Goal: Find specific page/section

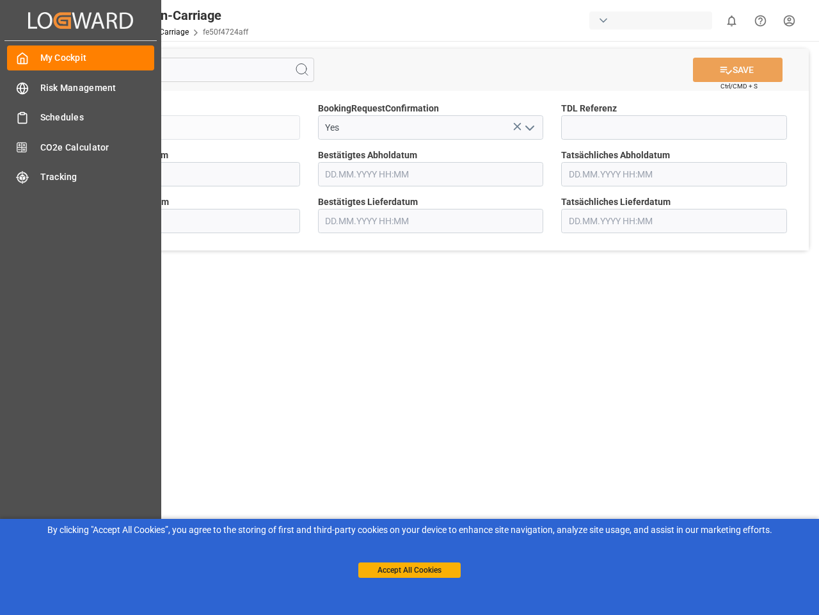
click at [410, 307] on main "SAVE Ctrl/CMD + S Sendung QKA25-010116 BookingRequestConfirmation Yes TDL Refer…" at bounding box center [431, 324] width 772 height 567
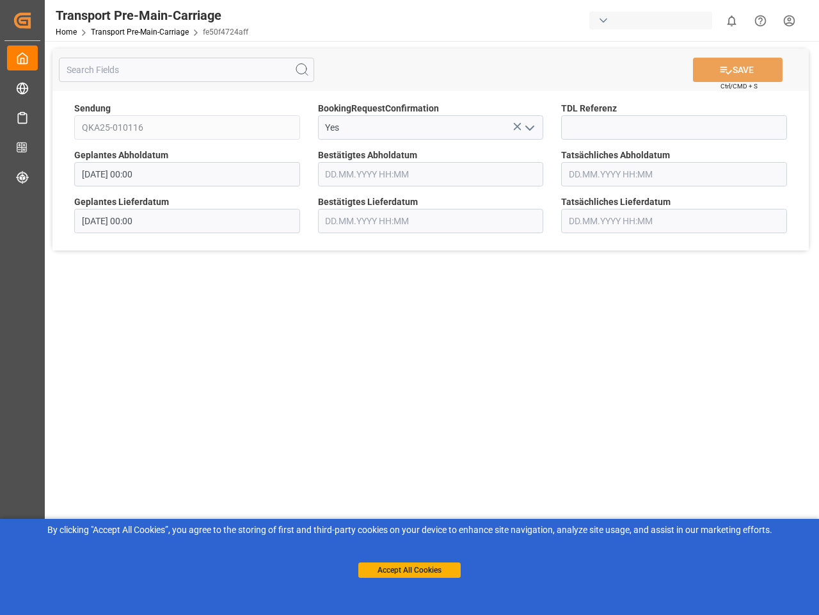
click at [32, 20] on icon "Created by potrace 1.15, written by [PERSON_NAME] [DATE]-[DATE]" at bounding box center [22, 20] width 19 height 20
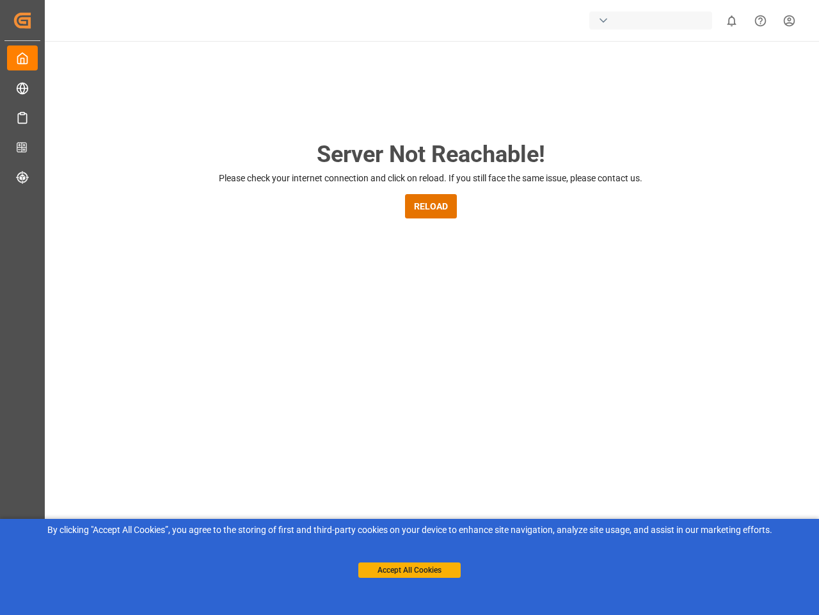
click at [654, 20] on div "button" at bounding box center [651, 21] width 123 height 18
click at [732, 20] on html "Created by potrace 1.15, written by [PERSON_NAME] [DATE]-[DATE] Created by potr…" at bounding box center [409, 307] width 819 height 615
click at [761, 20] on icon "Help Center" at bounding box center [760, 20] width 13 height 13
click at [302, 70] on div "Server Not Reachable! Please check your internet connection and click on reload…" at bounding box center [430, 490] width 777 height 898
click at [738, 70] on div "Server Not Reachable! Please check your internet connection and click on reload…" at bounding box center [430, 490] width 777 height 898
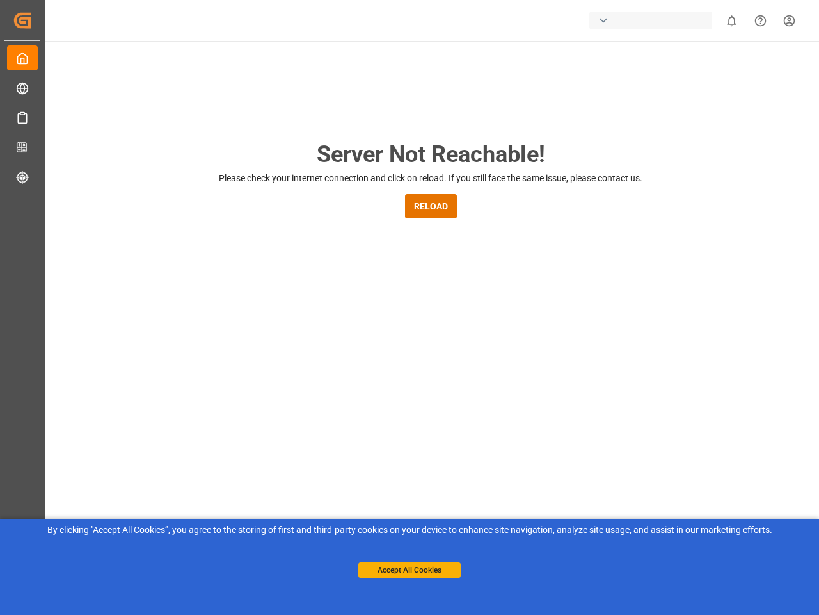
click at [517, 126] on div "Server Not Reachable! Please check your internet connection and click on reload…" at bounding box center [430, 490] width 777 height 898
click at [529, 127] on div "Server Not Reachable! Please check your internet connection and click on reload…" at bounding box center [430, 490] width 777 height 898
click at [410, 570] on button "Accept All Cookies" at bounding box center [410, 569] width 102 height 15
